Goal: Task Accomplishment & Management: Manage account settings

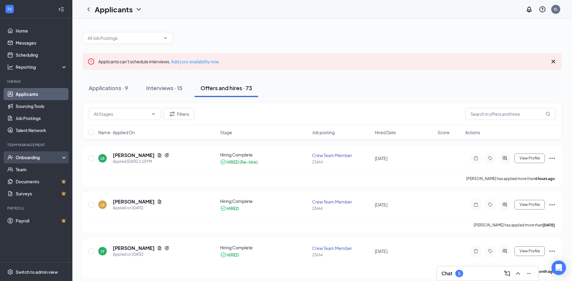
click at [62, 155] on div "Onboarding" at bounding box center [39, 157] width 46 height 6
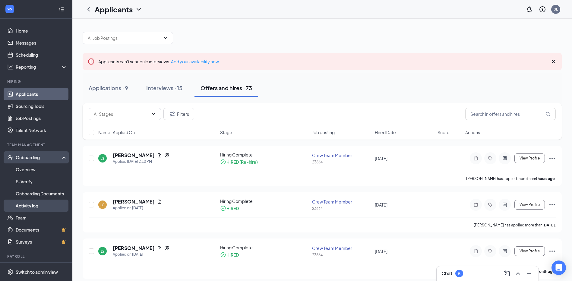
click at [49, 204] on link "Activity log" at bounding box center [42, 205] width 52 height 12
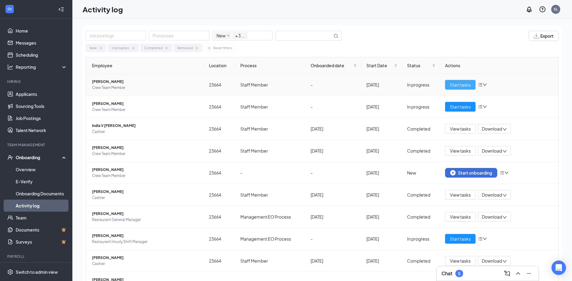
click at [450, 85] on span "Start tasks" at bounding box center [460, 84] width 21 height 7
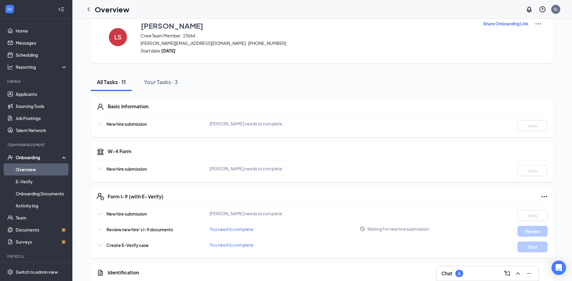
scroll to position [30, 0]
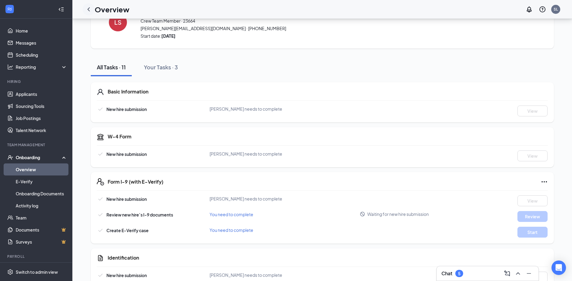
click at [90, 10] on icon "ChevronLeft" at bounding box center [88, 9] width 7 height 7
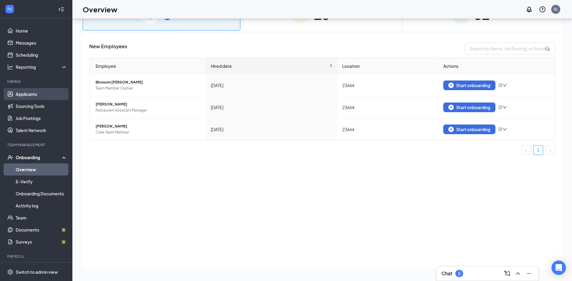
click at [23, 97] on link "Applicants" at bounding box center [42, 94] width 52 height 12
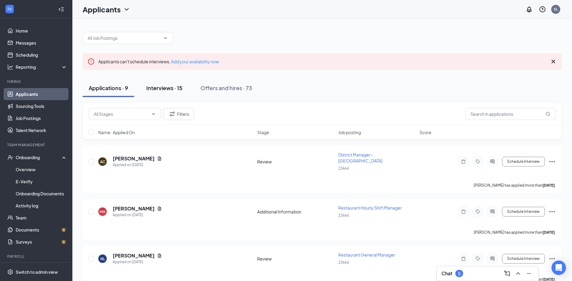
click at [155, 90] on div "Interviews · 15" at bounding box center [164, 88] width 36 height 8
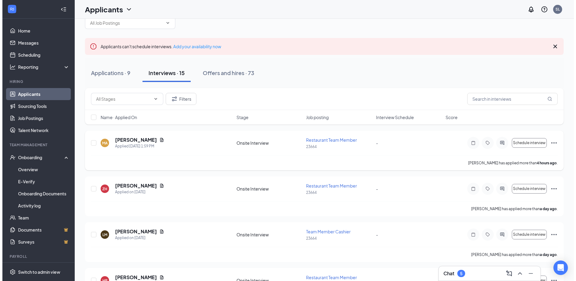
scroll to position [30, 0]
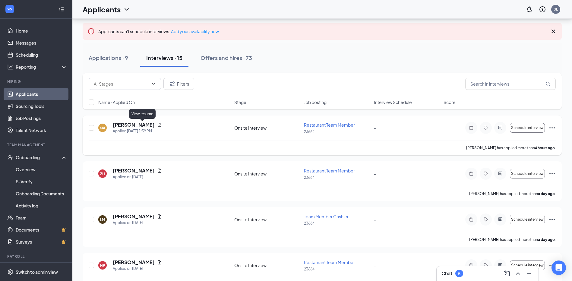
click at [157, 124] on icon "Document" at bounding box center [159, 124] width 5 height 5
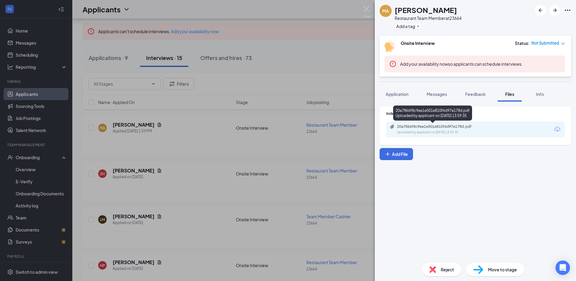
click at [429, 131] on div "Uploaded by applicant on [DATE] 13:59:35" at bounding box center [442, 132] width 90 height 5
